Goal: Obtain resource: Obtain resource

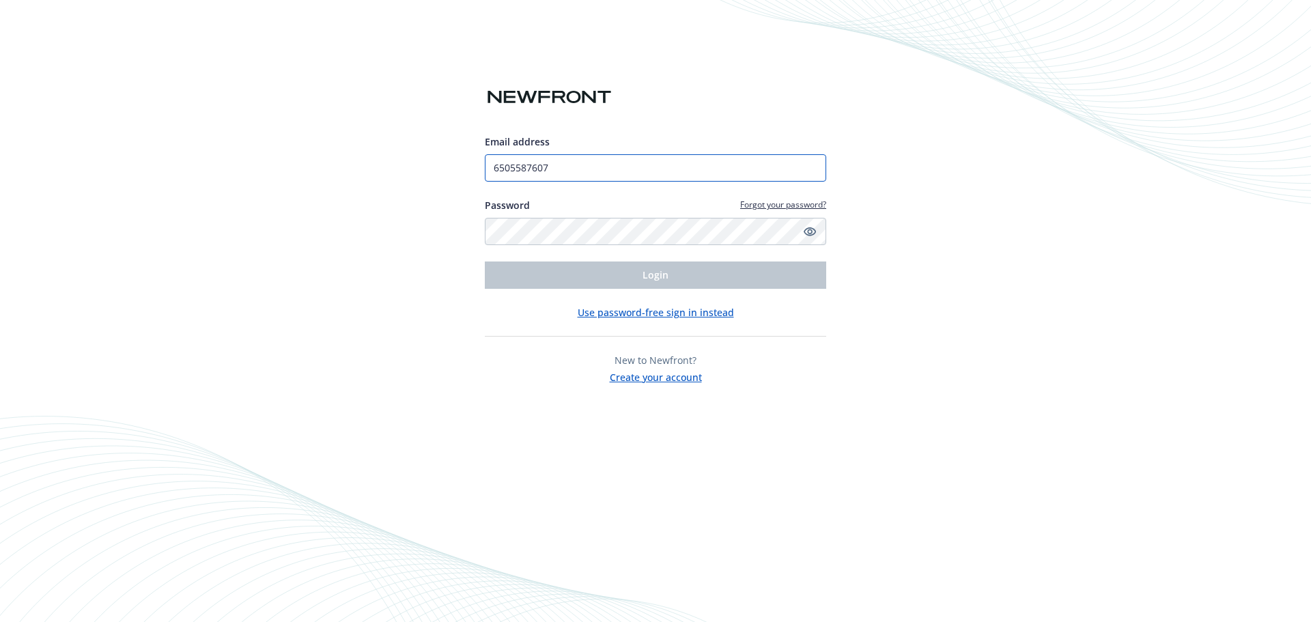
click at [589, 162] on input "6505587607" at bounding box center [655, 167] width 341 height 27
type input "[EMAIL_ADDRESS][DOMAIN_NAME]"
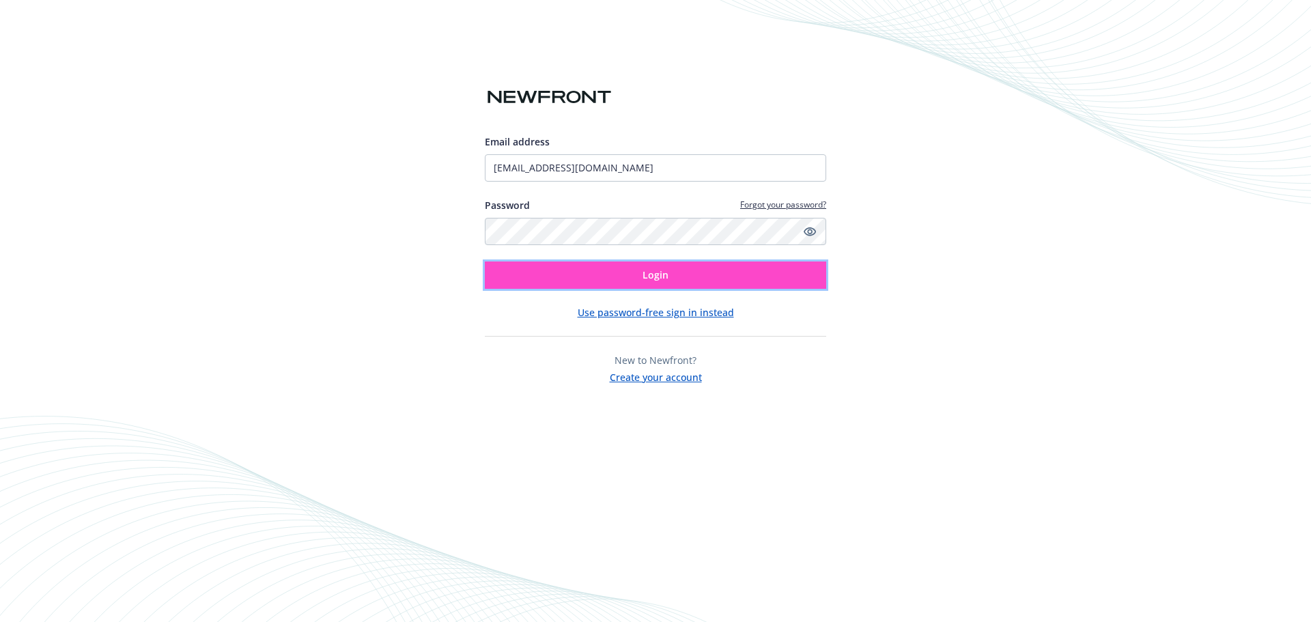
click at [653, 272] on span "Login" at bounding box center [656, 274] width 26 height 13
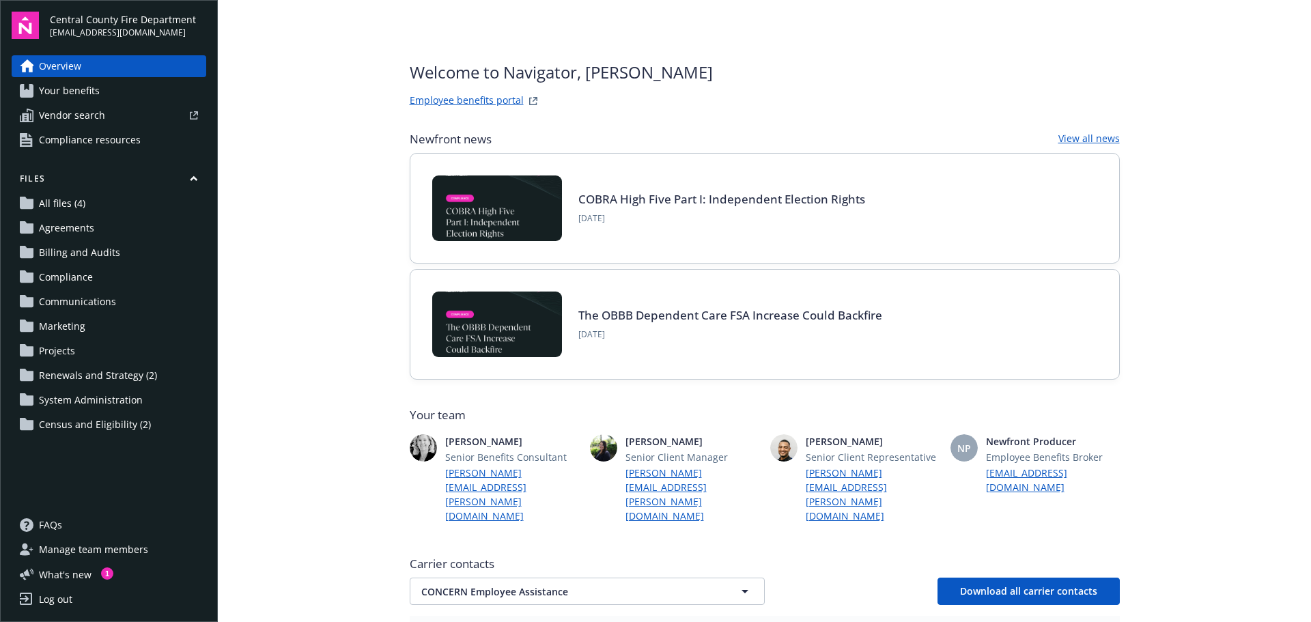
click at [74, 95] on span "Your benefits" at bounding box center [69, 91] width 61 height 22
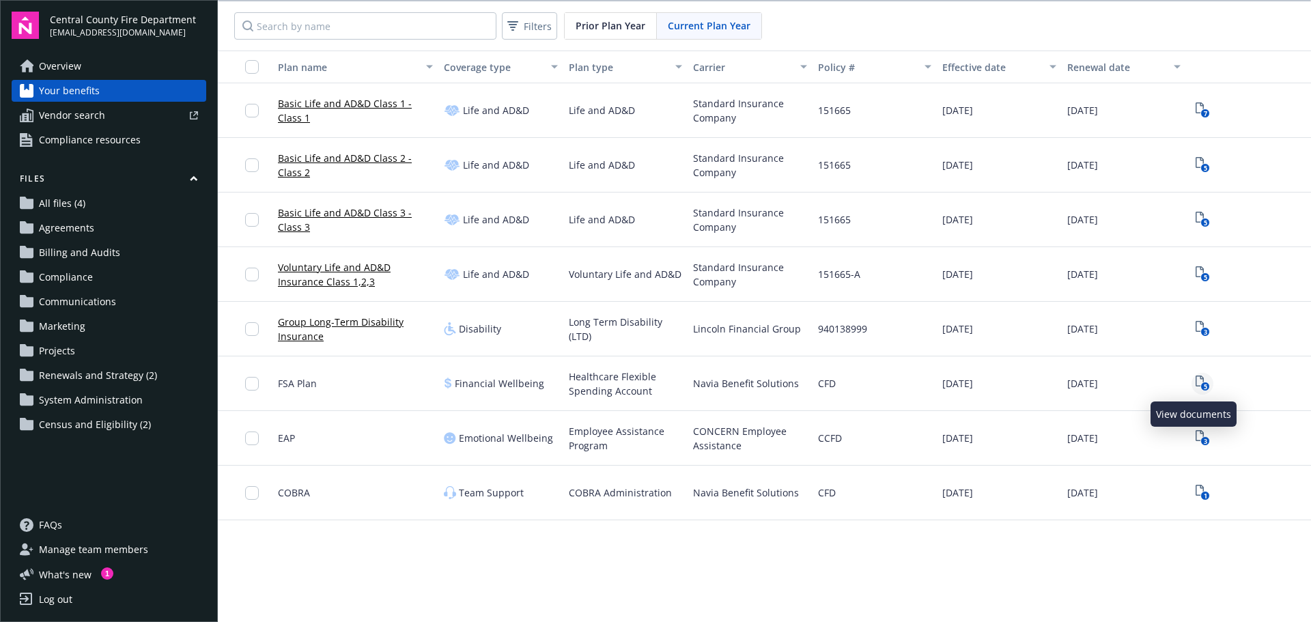
click at [1200, 383] on rect "View Plan Documents" at bounding box center [1204, 386] width 9 height 9
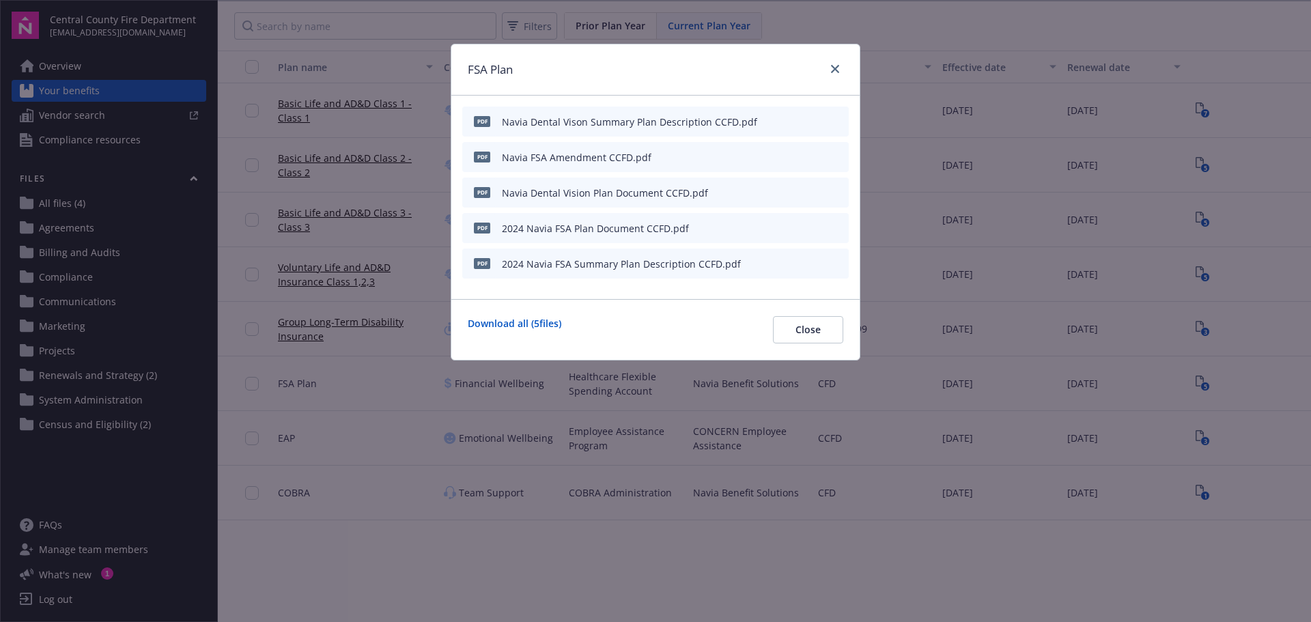
click at [559, 269] on div "2024 Navia FSA Summary Plan Description CCFD.pdf" at bounding box center [621, 264] width 239 height 14
click at [834, 265] on icon "preview file" at bounding box center [836, 263] width 12 height 10
